Goal: Check status: Check status

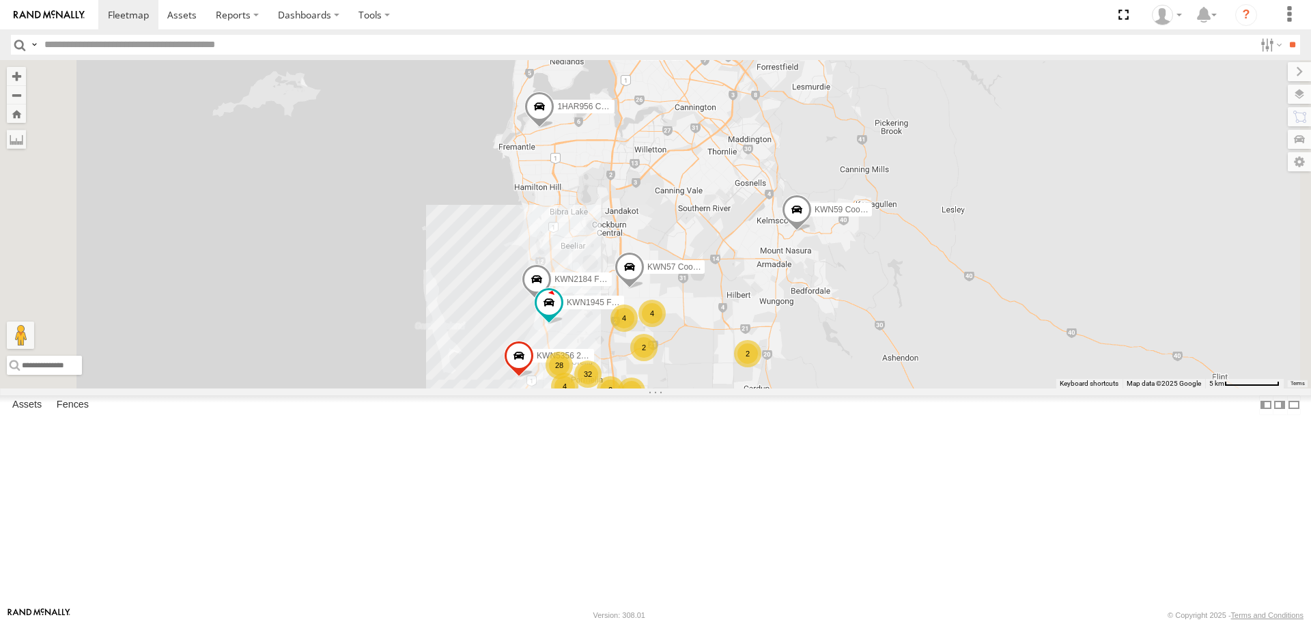
click at [593, 47] on span at bounding box center [577, 28] width 30 height 37
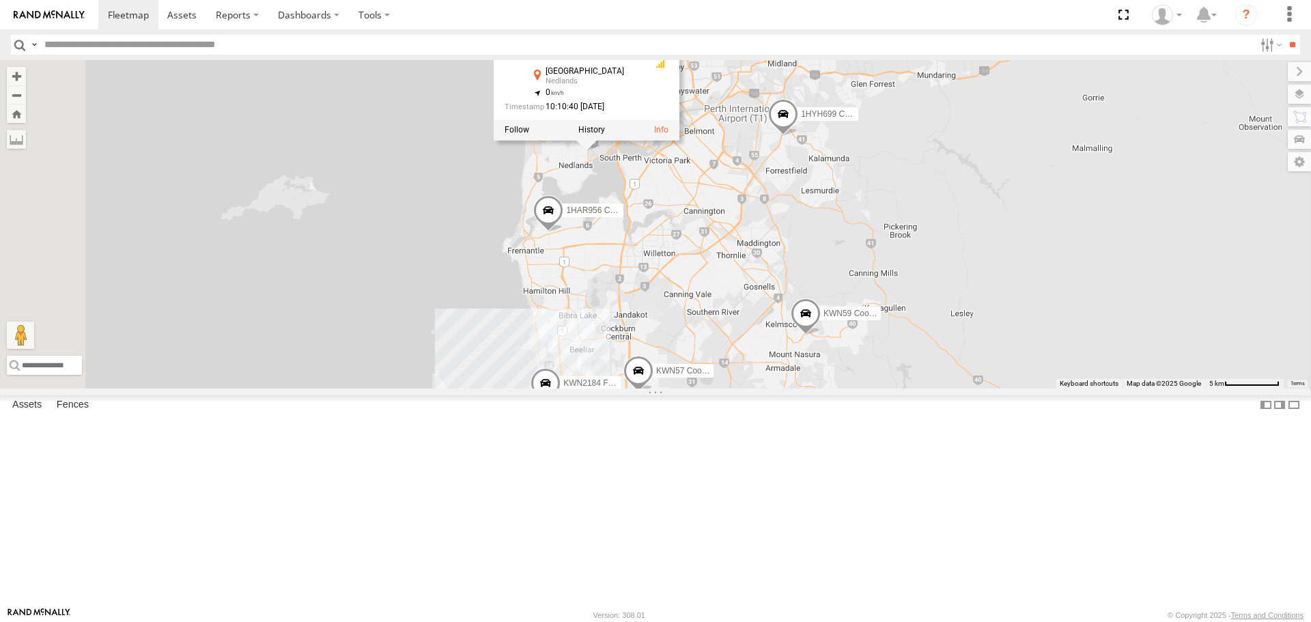
drag, startPoint x: 883, startPoint y: 221, endPoint x: 889, endPoint y: 314, distance: 93.0
click at [889, 314] on div "28 KWN5356 2001086 Camera Trailer Rangers 32 2 3 KWN1945 Flocon KWN75 Coordi. P…" at bounding box center [655, 224] width 1311 height 328
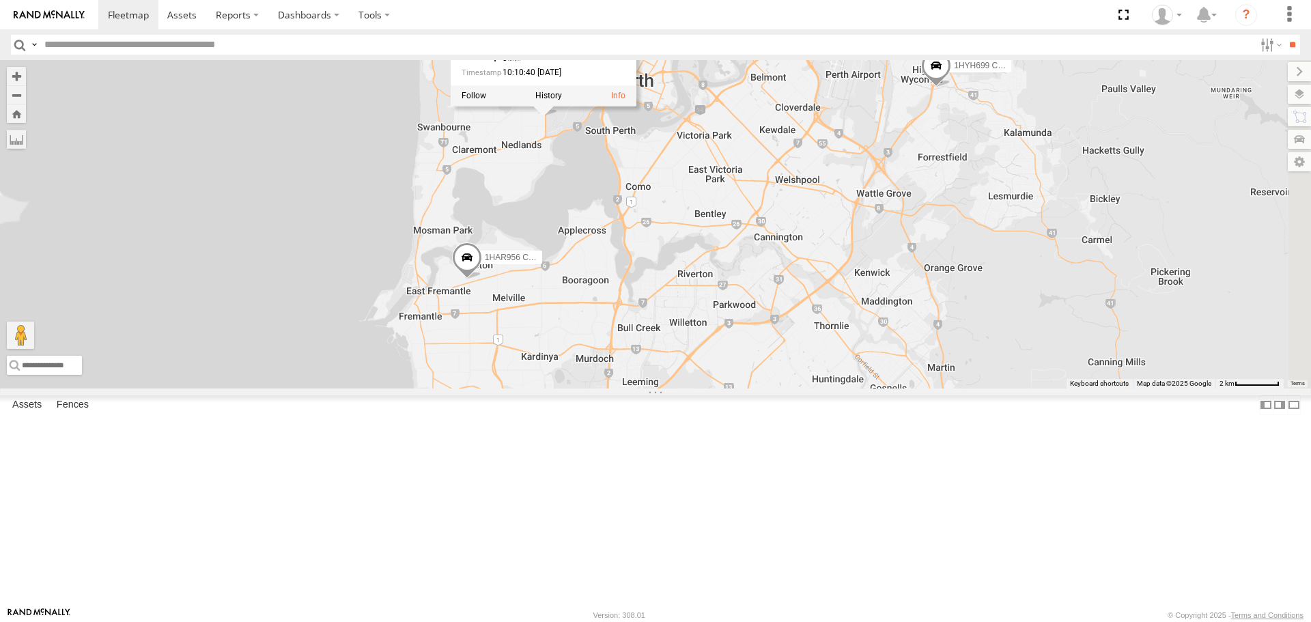
click at [961, 388] on div "KWN5356 2001086 Camera Trailer Rangers KWN1945 Flocon KWN75 Coordi. Parks KWN59…" at bounding box center [655, 224] width 1311 height 328
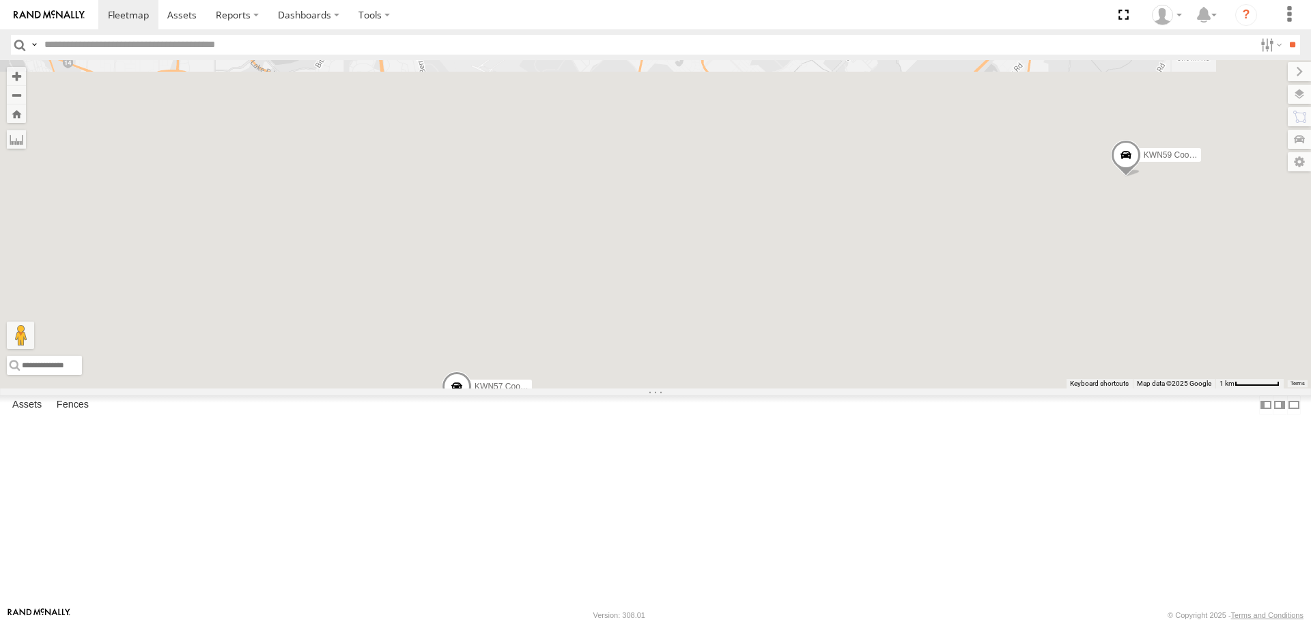
drag, startPoint x: 923, startPoint y: 507, endPoint x: 877, endPoint y: 55, distance: 454.2
click at [877, 55] on body at bounding box center [655, 311] width 1311 height 622
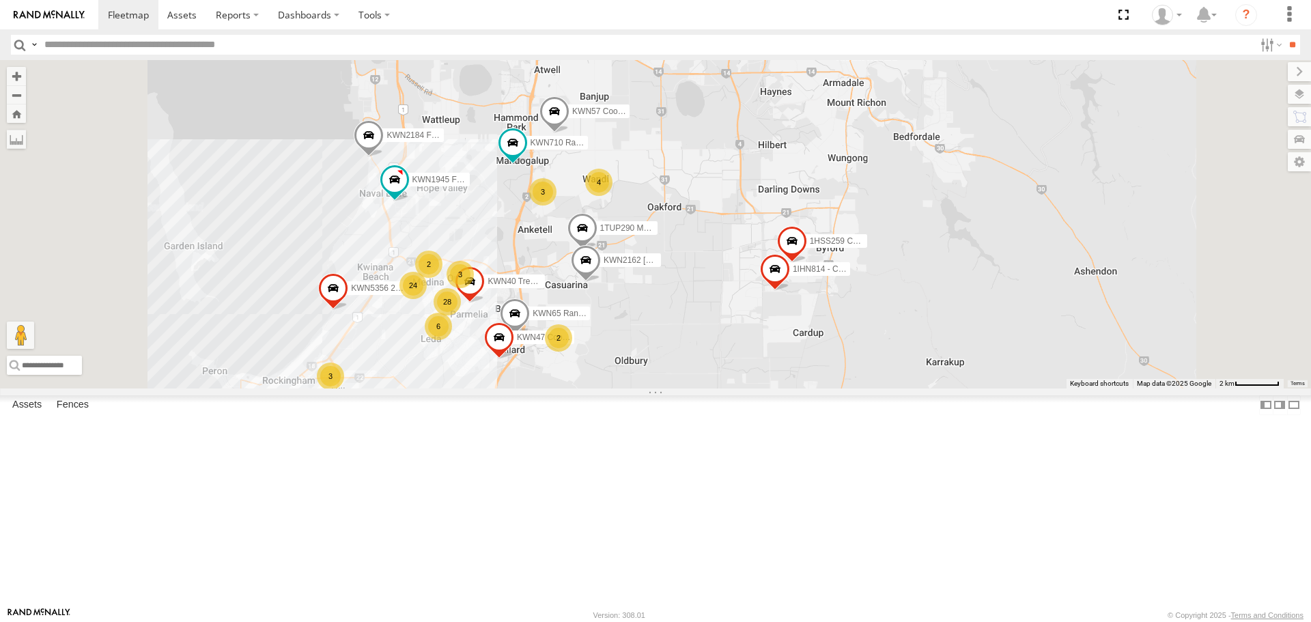
drag, startPoint x: 892, startPoint y: 369, endPoint x: 874, endPoint y: 321, distance: 51.9
click at [874, 321] on div "KWN5356 2001086 Camera Trailer Rangers KWN1945 Flocon KWN75 Coordi. Parks KWN59…" at bounding box center [655, 224] width 1311 height 328
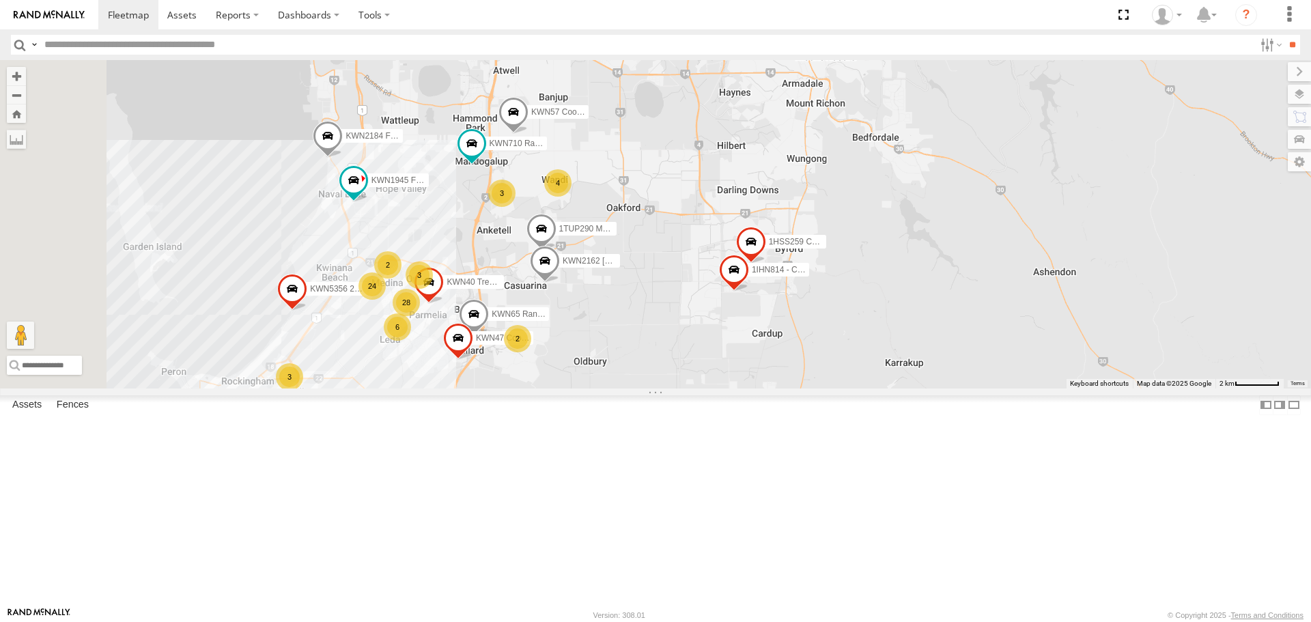
drag, startPoint x: 1075, startPoint y: 214, endPoint x: 1034, endPoint y: 215, distance: 41.0
click at [1034, 215] on div "KWN5356 2001086 Camera Trailer Rangers KWN1945 Flocon KWN75 Coordi. Parks KWN59…" at bounding box center [655, 224] width 1311 height 328
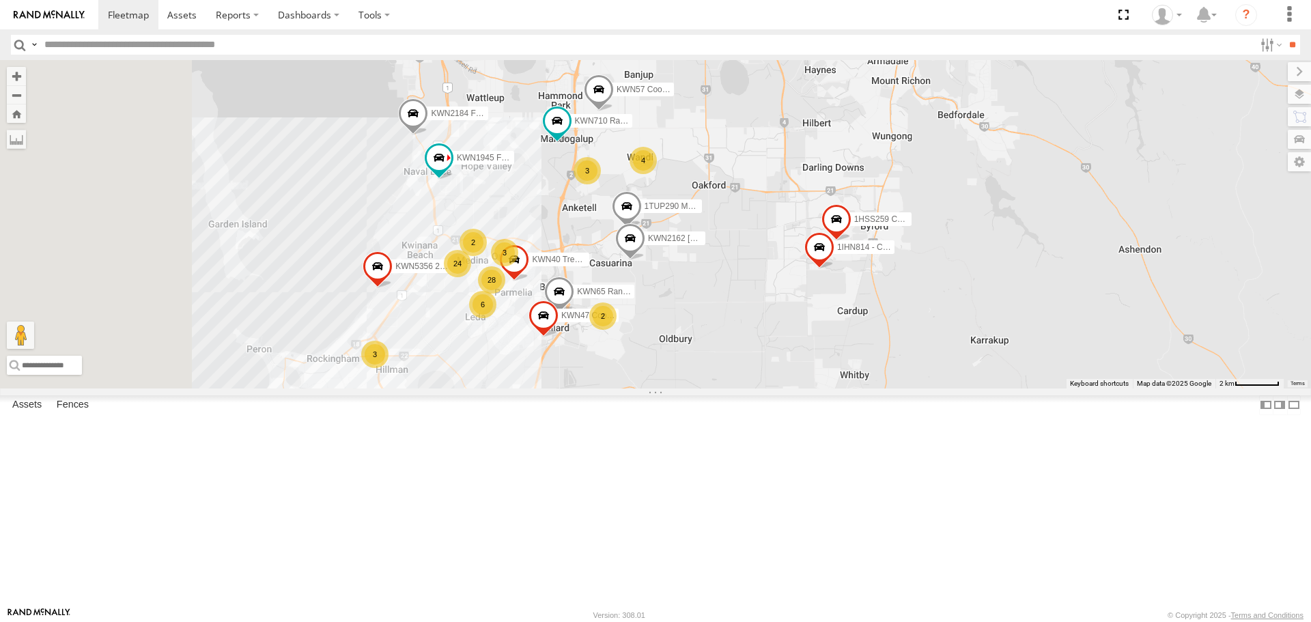
drag, startPoint x: 813, startPoint y: 424, endPoint x: 898, endPoint y: 397, distance: 88.7
click at [898, 388] on div "KWN5356 2001086 Camera Trailer Rangers KWN1945 Flocon KWN75 Coordi. Parks KWN59…" at bounding box center [655, 224] width 1311 height 328
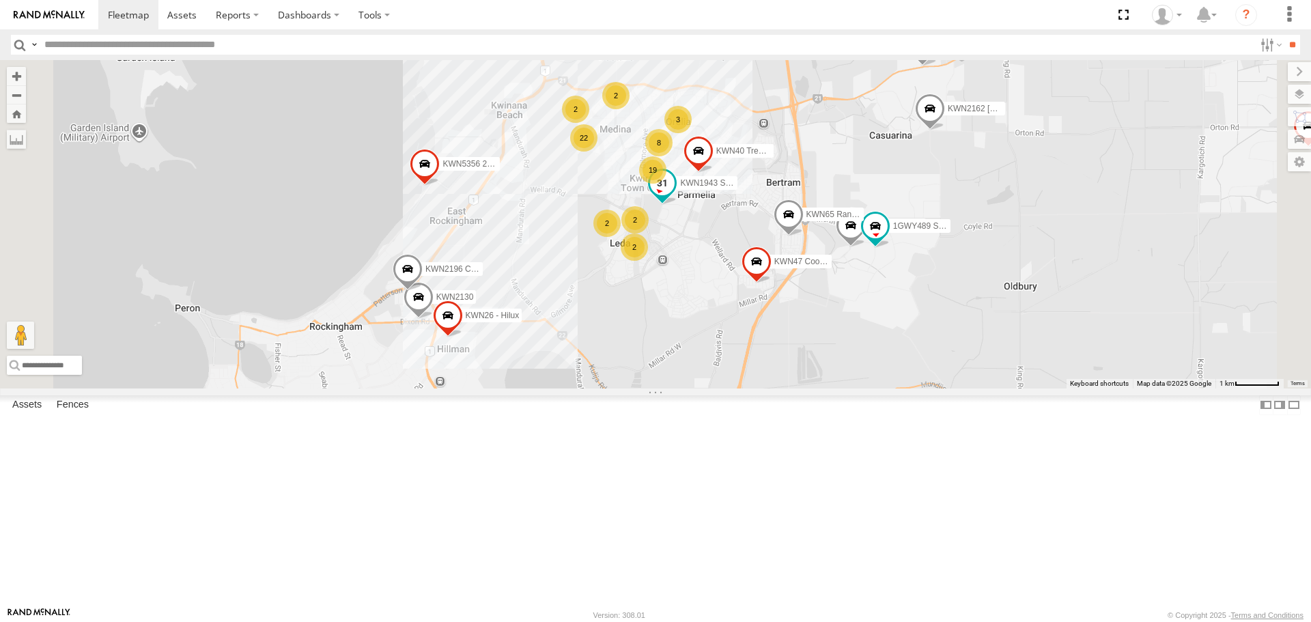
click at [674, 196] on span at bounding box center [662, 183] width 25 height 25
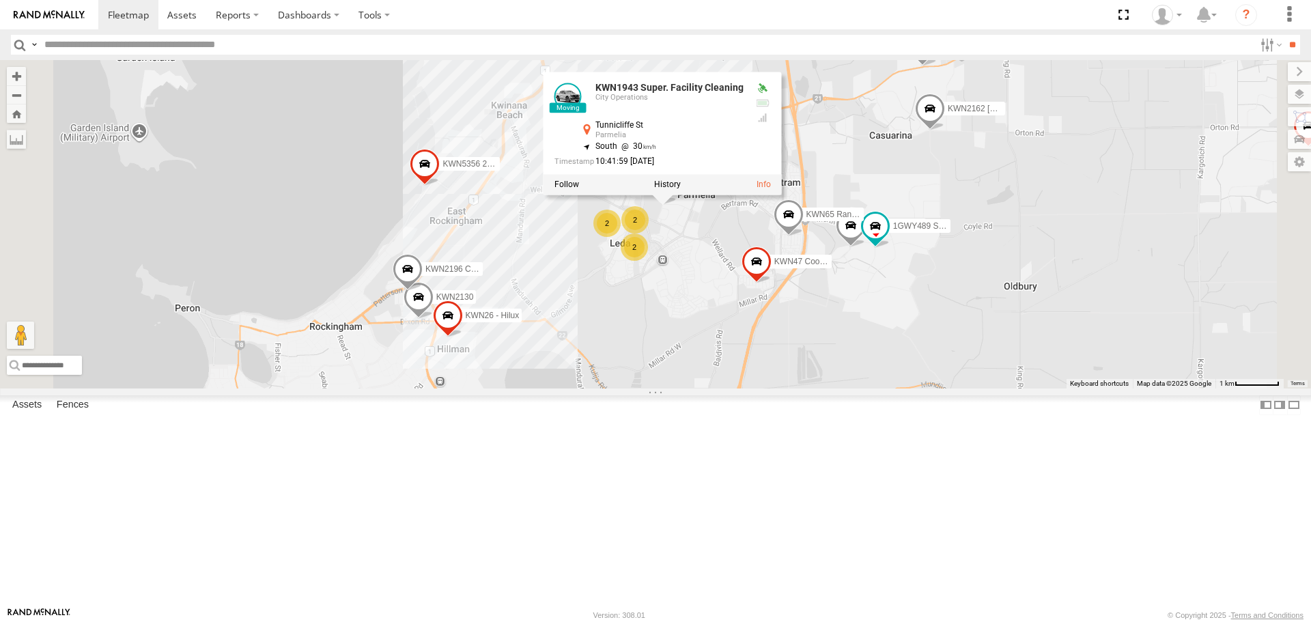
click at [859, 388] on div "KWN5356 2001086 Camera Trailer Rangers KWN1945 Flocon KWN75 Coordi. Parks KWN59…" at bounding box center [655, 224] width 1311 height 328
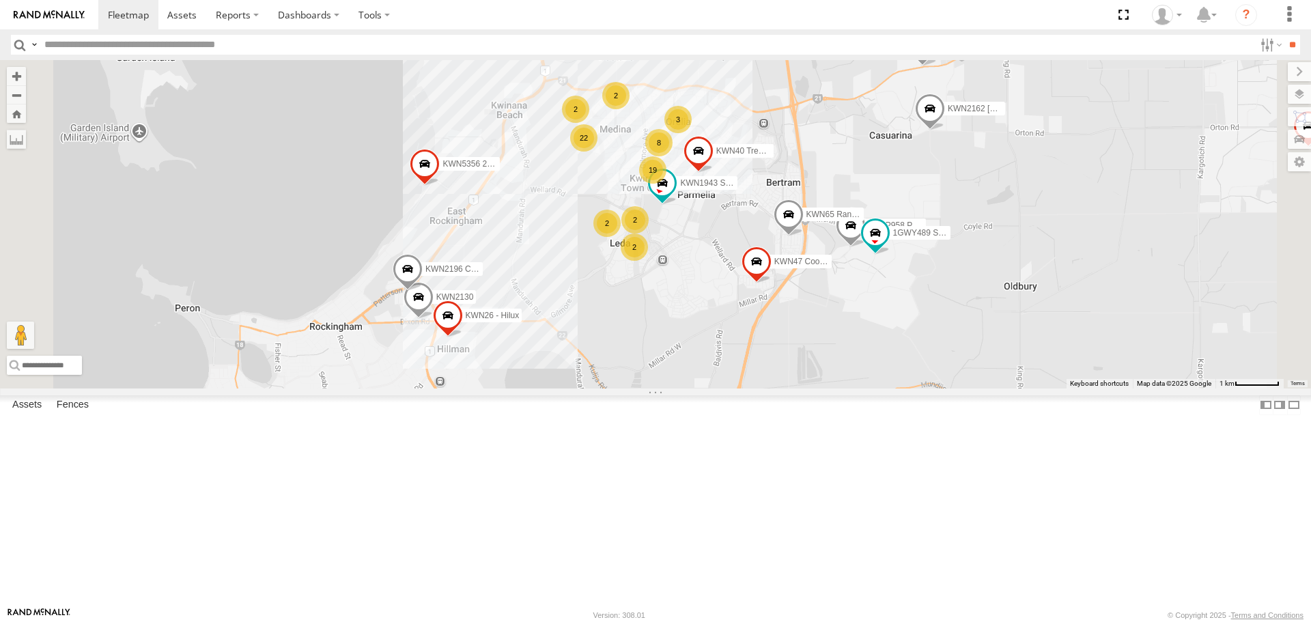
click at [648, 261] on div "2" at bounding box center [634, 246] width 27 height 27
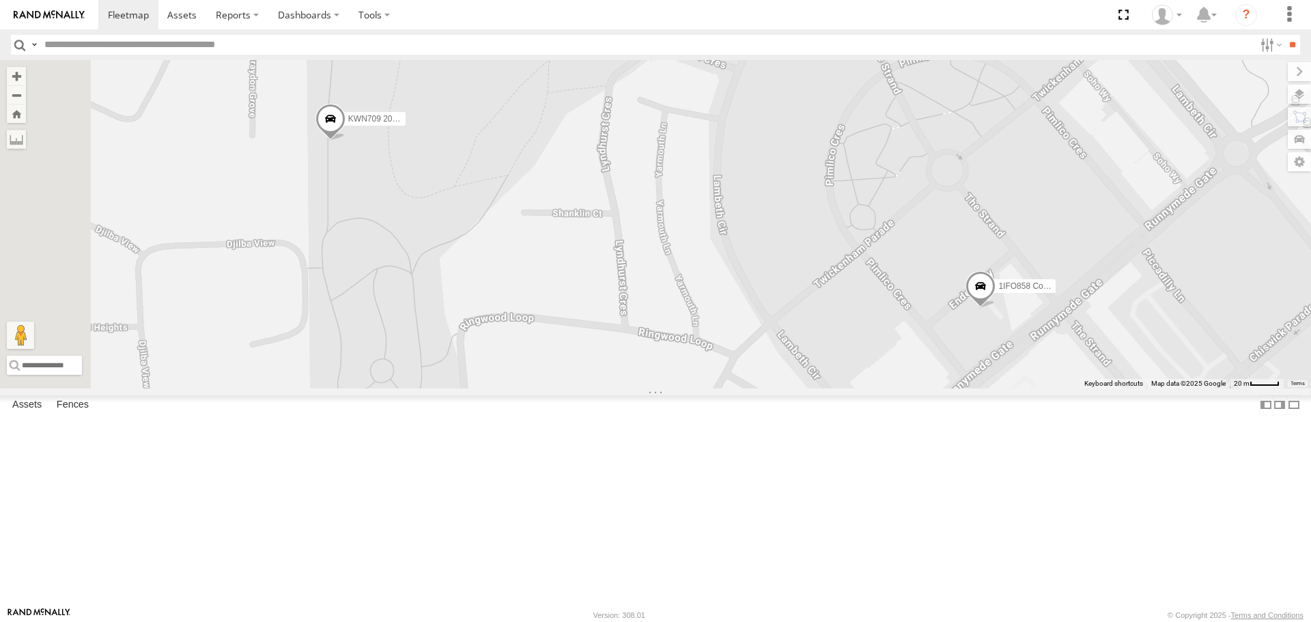
click at [995, 308] on span at bounding box center [980, 289] width 30 height 37
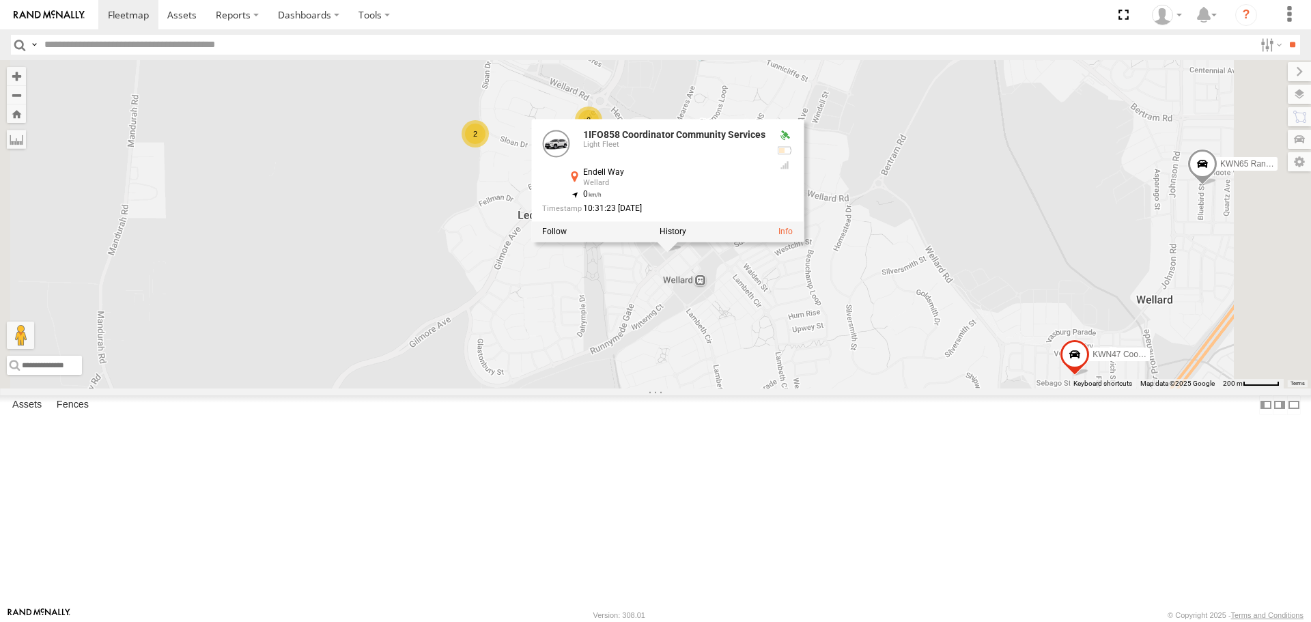
click at [672, 367] on div "KWN5356 2001086 Camera Trailer Rangers KWN1945 Flocon KWN75 Coordi. Parks KWN59…" at bounding box center [655, 224] width 1311 height 328
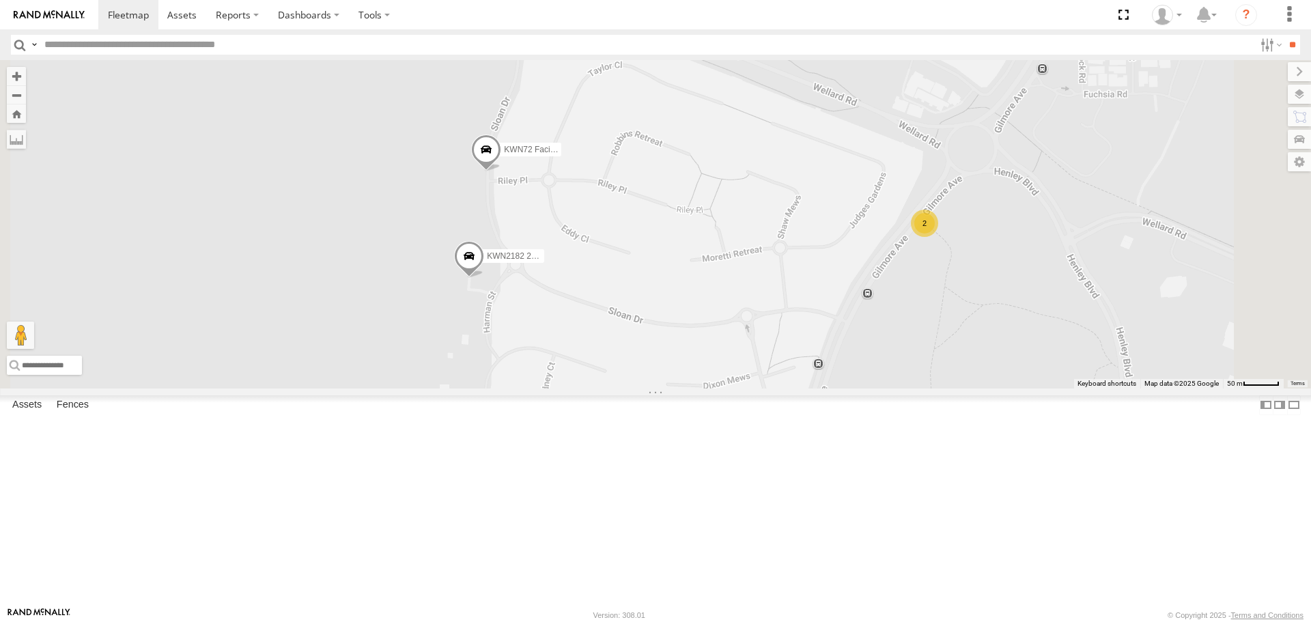
click at [938, 237] on div "2" at bounding box center [924, 223] width 27 height 27
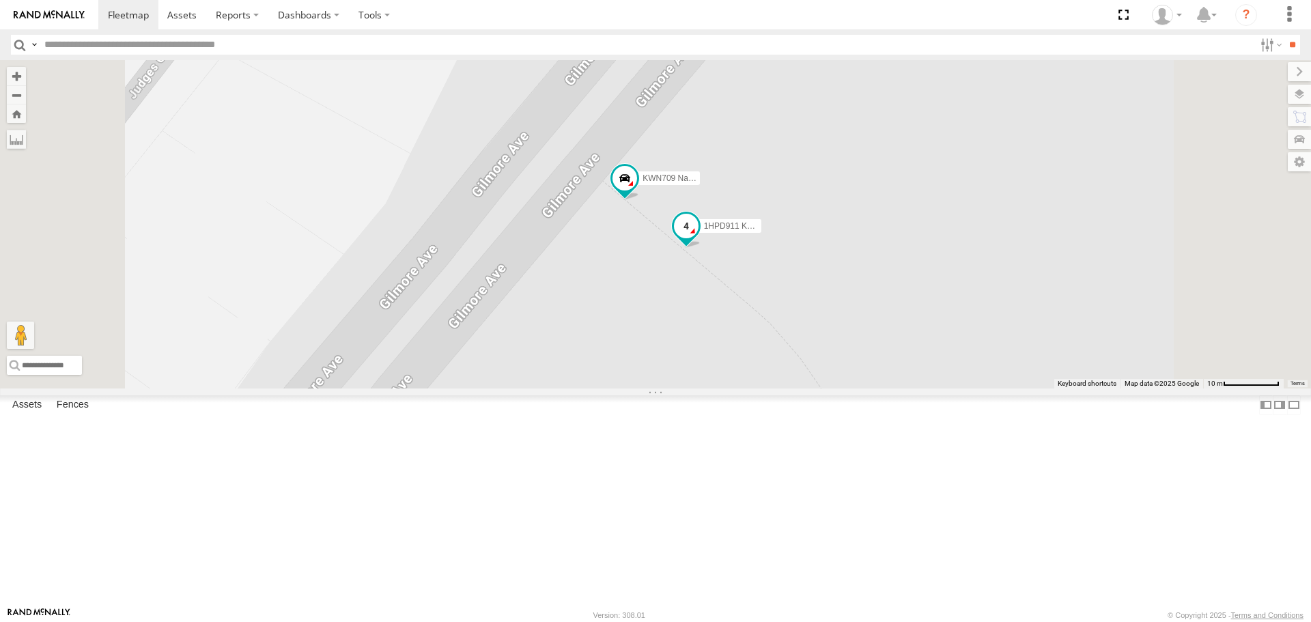
click at [698, 239] on span at bounding box center [686, 226] width 25 height 25
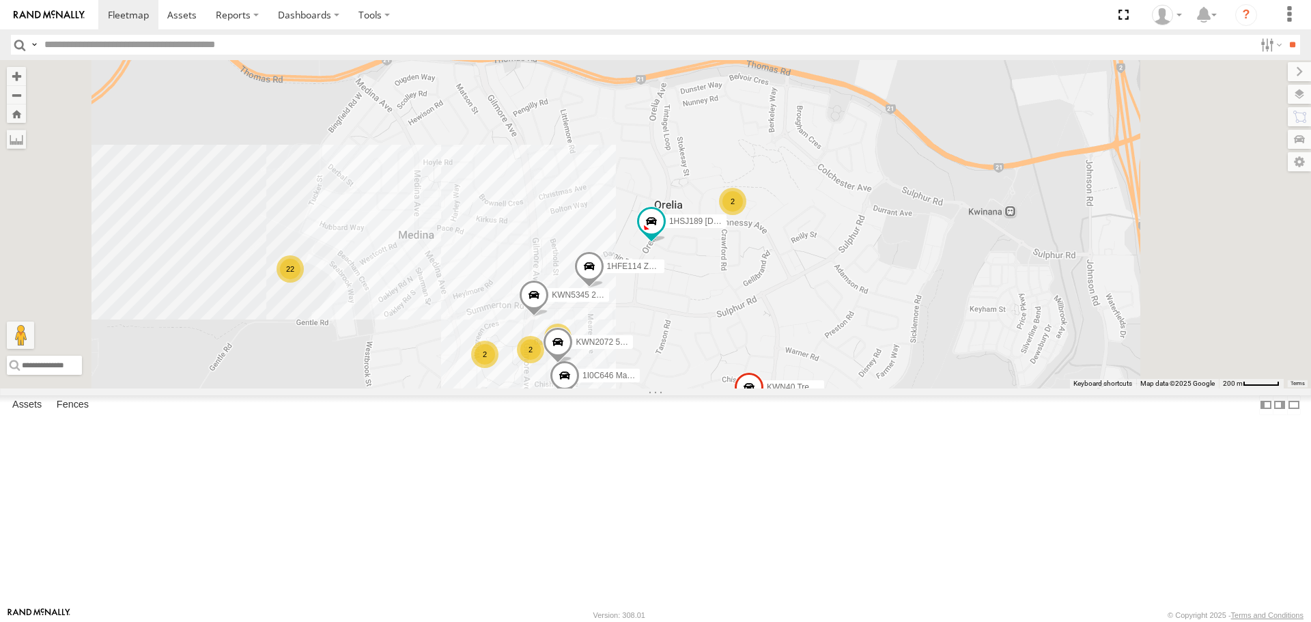
drag, startPoint x: 685, startPoint y: 158, endPoint x: 661, endPoint y: 426, distance: 268.6
click at [661, 388] on div "KWN5356 2001086 Camera Trailer Rangers KWN1945 Flocon KWN75 Coordi. Parks KWN59…" at bounding box center [655, 224] width 1311 height 328
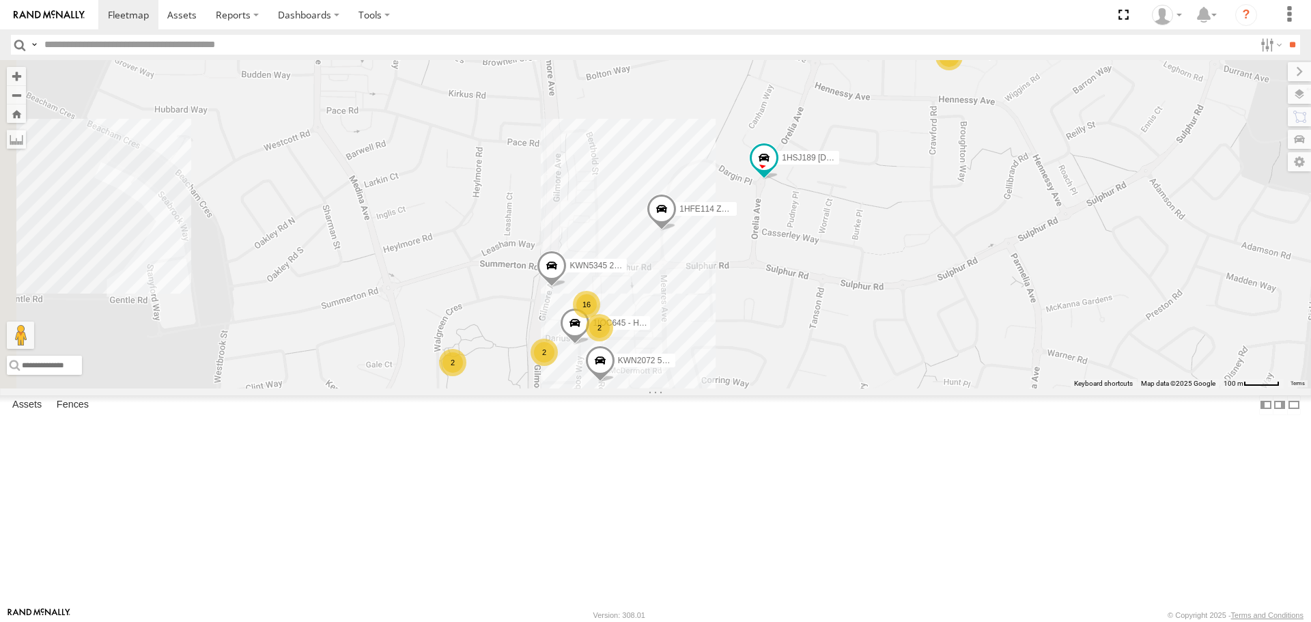
drag, startPoint x: 534, startPoint y: 328, endPoint x: 727, endPoint y: 175, distance: 245.8
click at [727, 175] on div "KWN5356 2001086 Camera Trailer Rangers KWN1945 Flocon KWN75 Coordi. Parks KWN59…" at bounding box center [655, 224] width 1311 height 328
